Goal: Check status

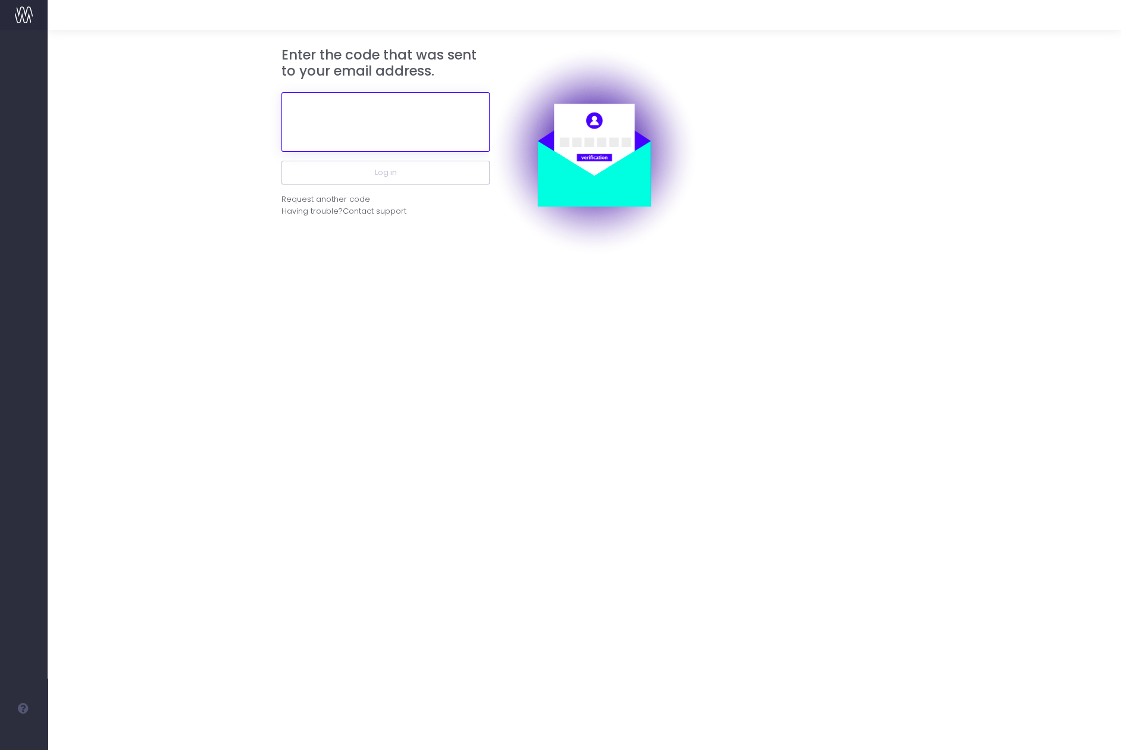
click at [345, 108] on input "text" at bounding box center [385, 122] width 208 height 60
paste input "138030"
type input "138030"
click at [281, 161] on button "Log in" at bounding box center [385, 173] width 208 height 24
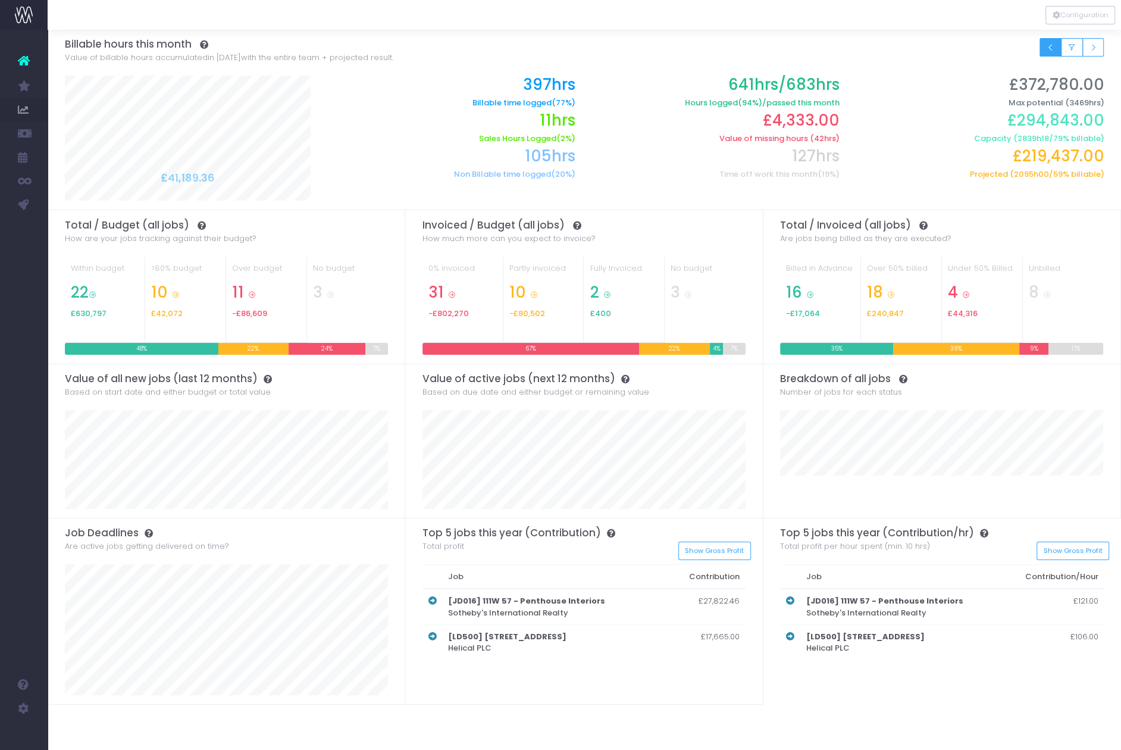
click at [1056, 46] on button "Small button group" at bounding box center [1051, 47] width 22 height 18
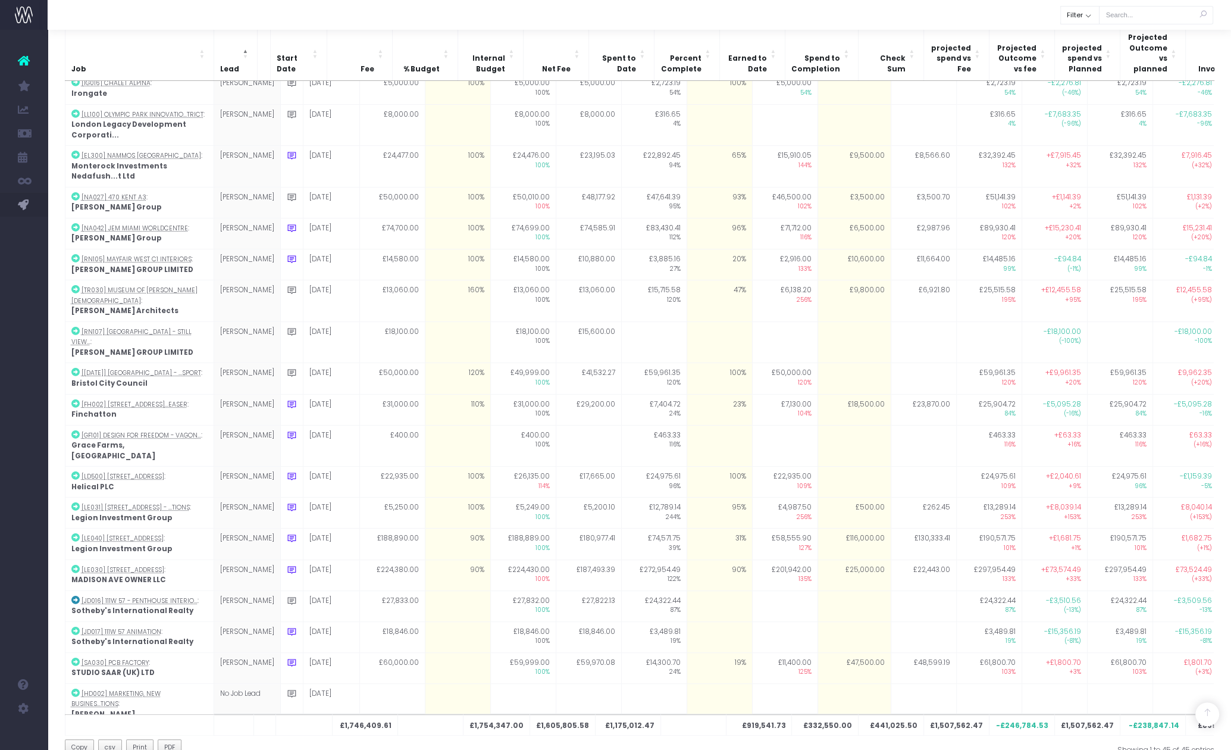
scroll to position [486, 0]
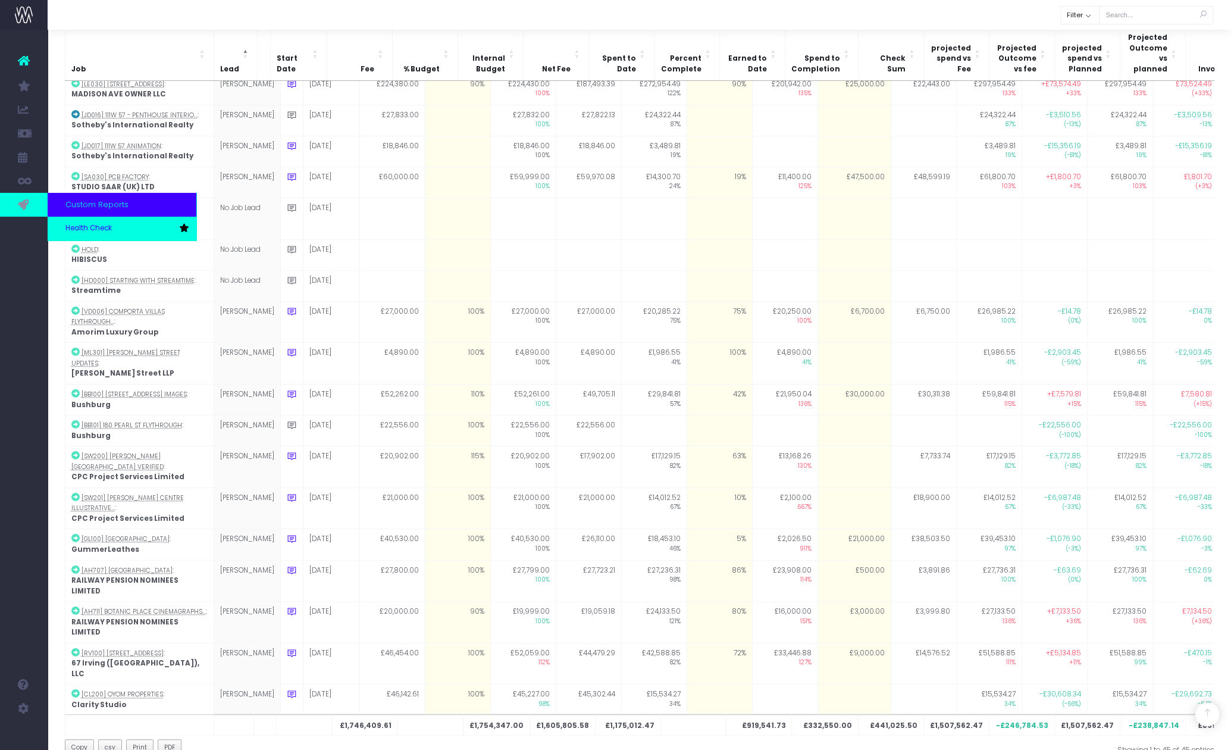
click at [81, 225] on span "Health Check" at bounding box center [88, 228] width 46 height 11
